Goal: Task Accomplishment & Management: Manage account settings

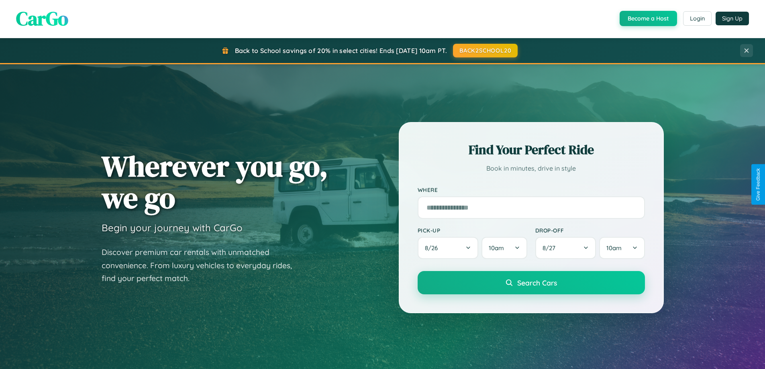
scroll to position [553, 0]
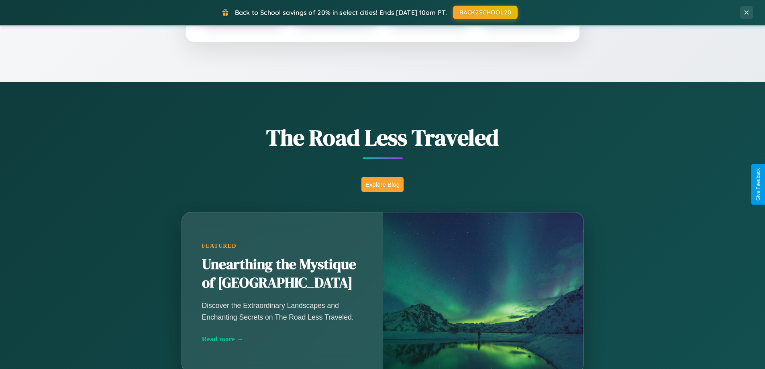
click at [383, 184] on button "Explore Blog" at bounding box center [383, 184] width 42 height 15
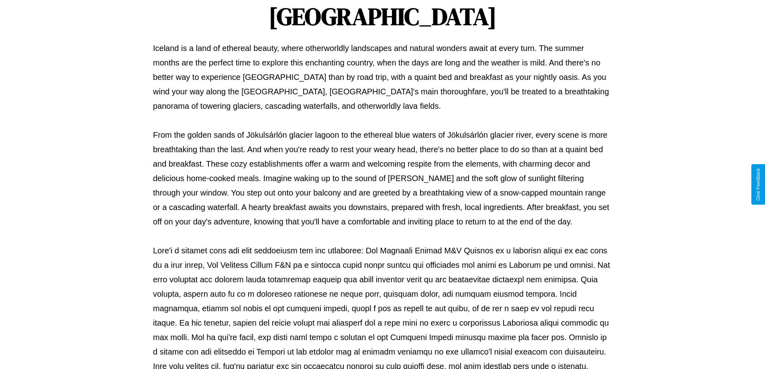
scroll to position [260, 0]
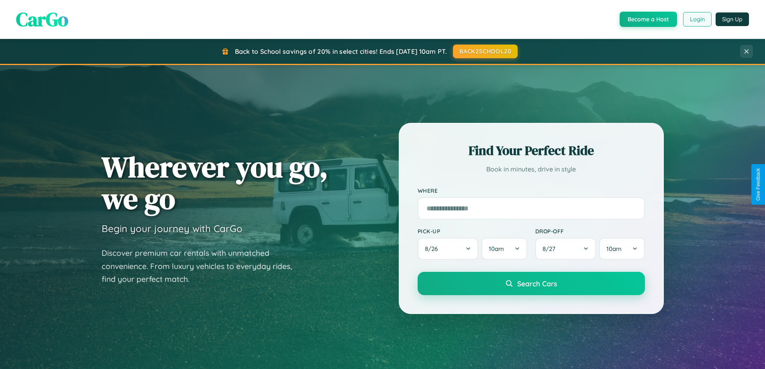
click at [697, 19] on button "Login" at bounding box center [698, 19] width 29 height 14
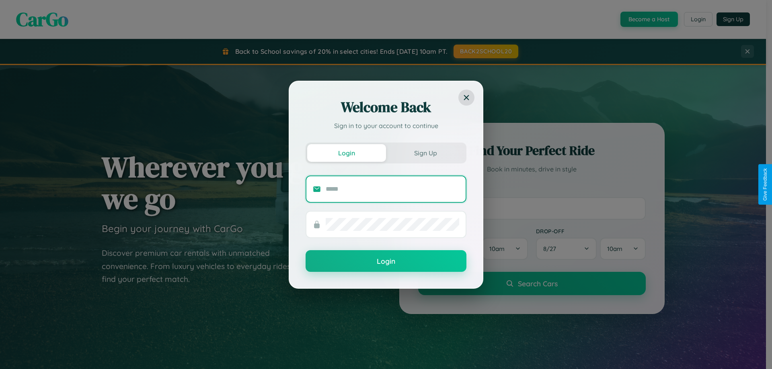
click at [392, 189] on input "text" at bounding box center [391, 189] width 133 height 13
type input "**********"
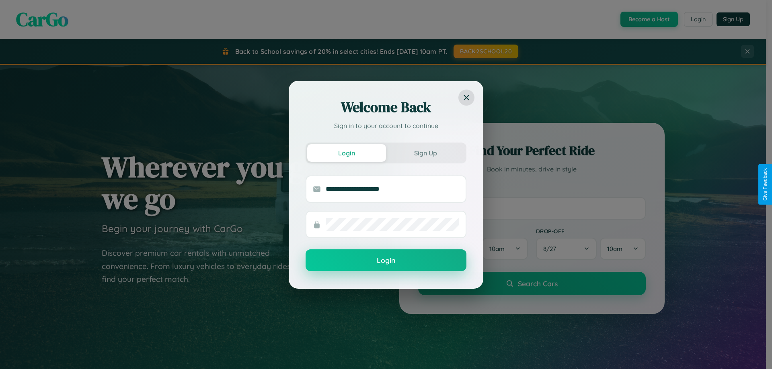
click at [386, 261] on button "Login" at bounding box center [385, 261] width 161 height 22
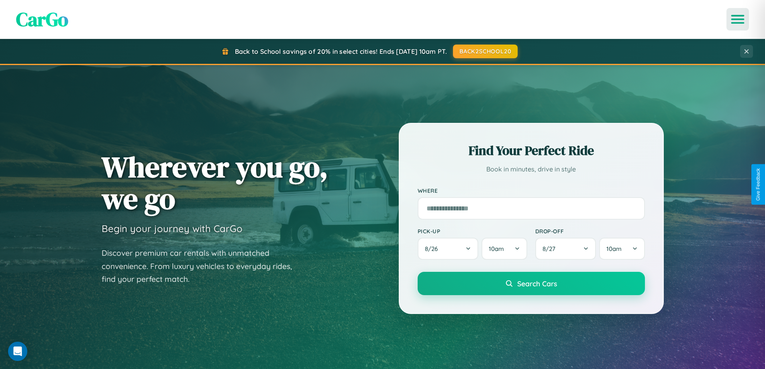
click at [738, 19] on icon "Open menu" at bounding box center [739, 19] width 12 height 7
